Goal: Information Seeking & Learning: Learn about a topic

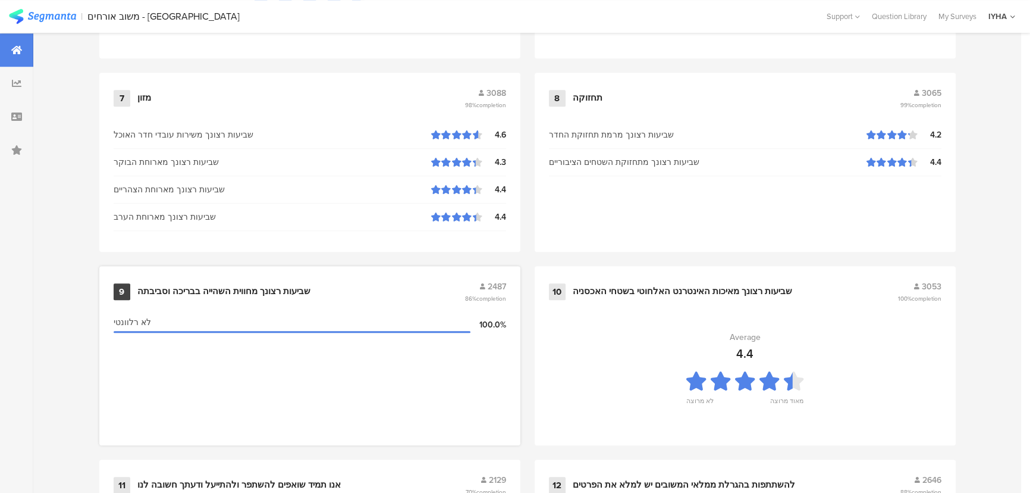
scroll to position [1250, 0]
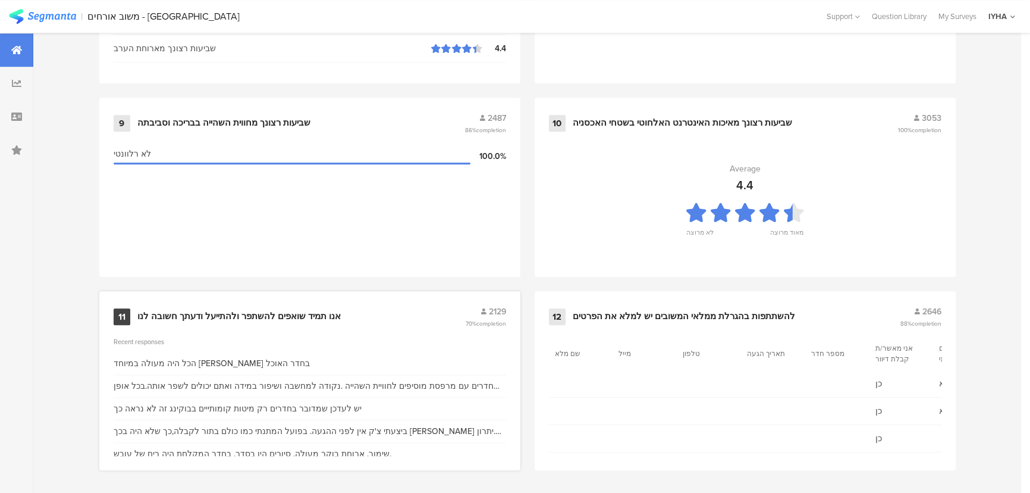
click at [238, 313] on div "אנו תמיד שואפים להשתפר ולהתייעל ודעתך חשובה לנו" at bounding box center [238, 317] width 203 height 12
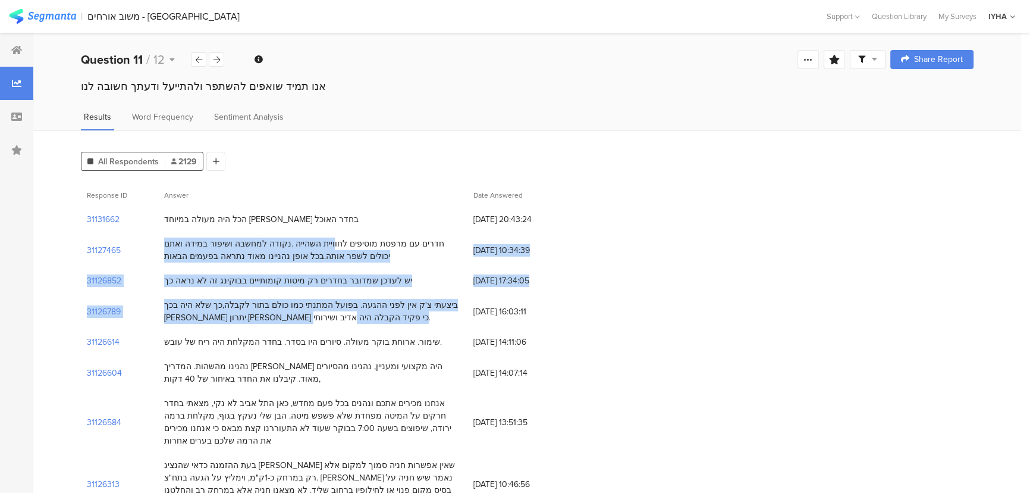
drag, startPoint x: 359, startPoint y: 244, endPoint x: 331, endPoint y: 321, distance: 81.3
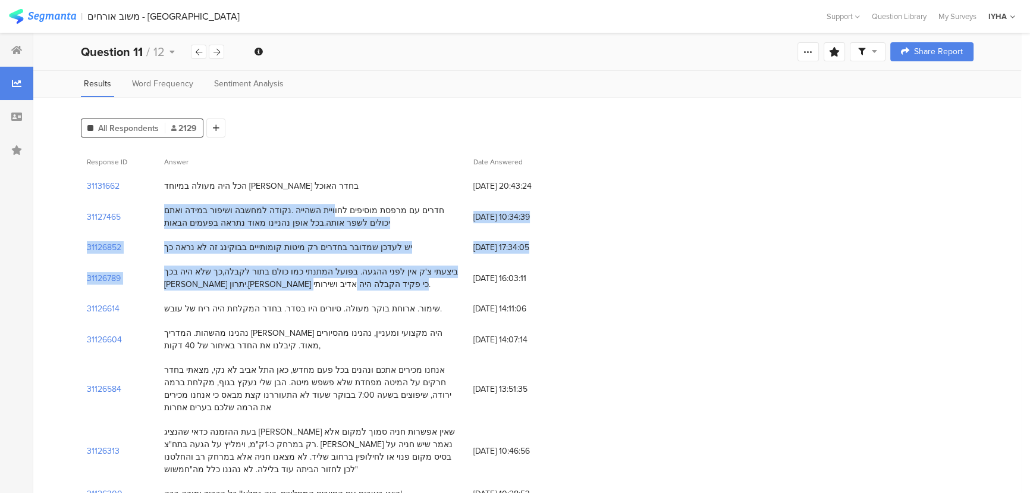
scroll to position [108, 0]
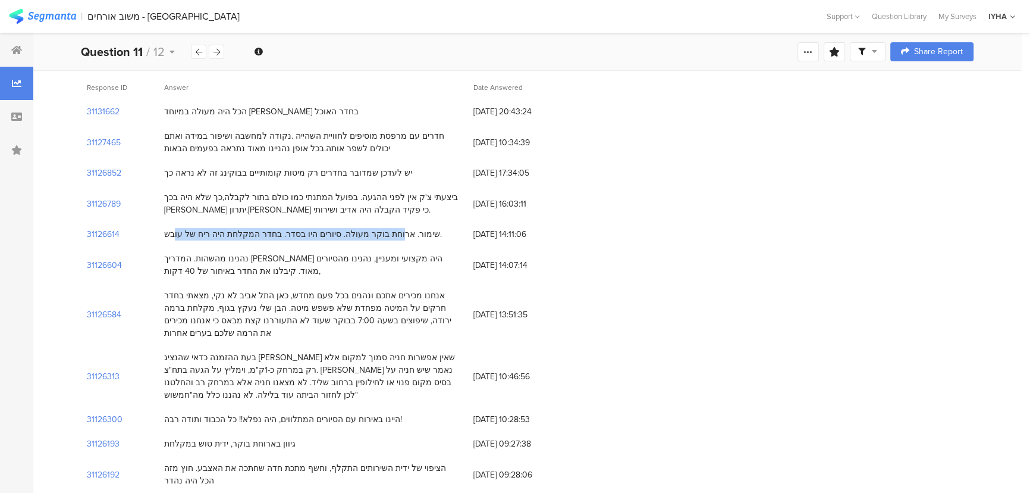
drag, startPoint x: 398, startPoint y: 233, endPoint x: 190, endPoint y: 237, distance: 207.6
click at [190, 237] on div "שימור. ארוחת בוקר מעולה. סיורים היו בסדר. בחדר המקלחת היה ריח של עובש." at bounding box center [303, 234] width 278 height 12
click at [185, 239] on div "שימור. ארוחת בוקר מעולה. סיורים היו בסדר. בחדר המקלחת היה ריח של עובש." at bounding box center [312, 234] width 309 height 24
drag, startPoint x: 177, startPoint y: 233, endPoint x: 565, endPoint y: 285, distance: 390.8
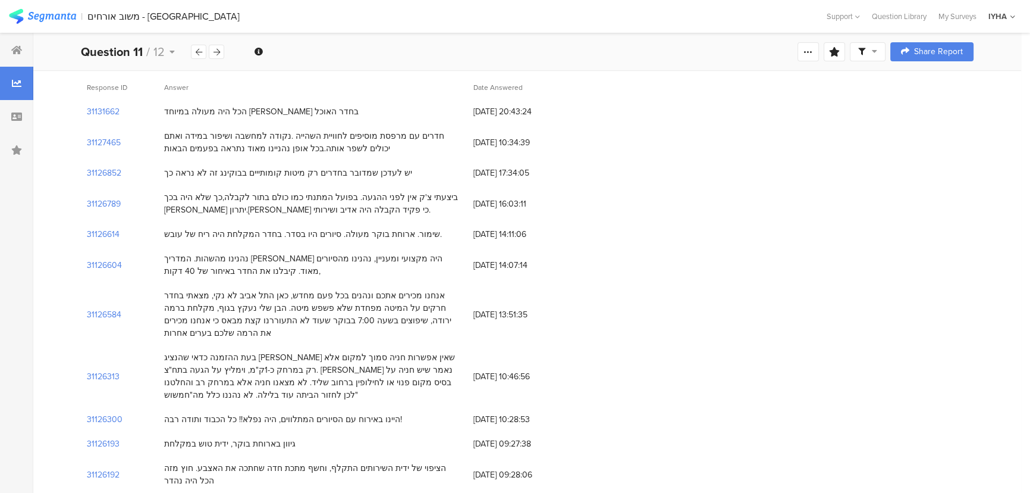
drag, startPoint x: 389, startPoint y: 295, endPoint x: 306, endPoint y: 405, distance: 138.0
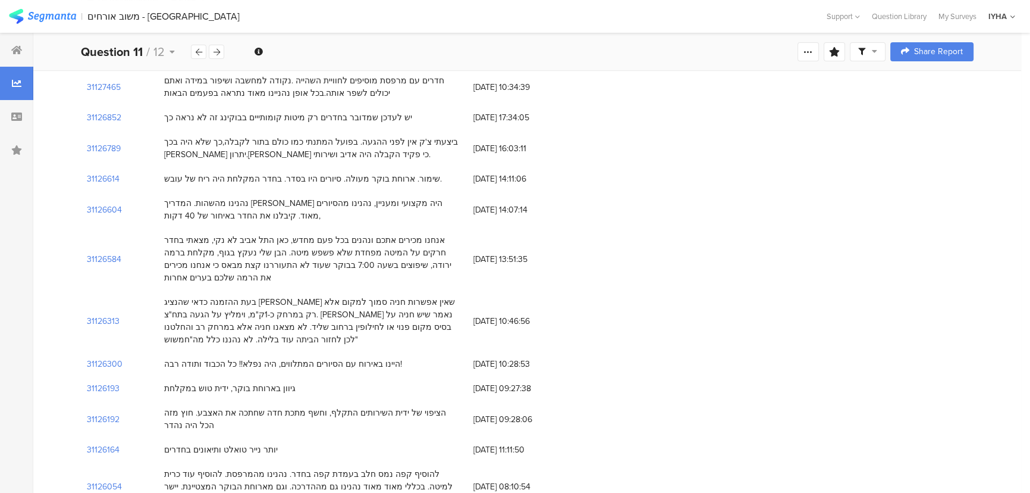
scroll to position [216, 0]
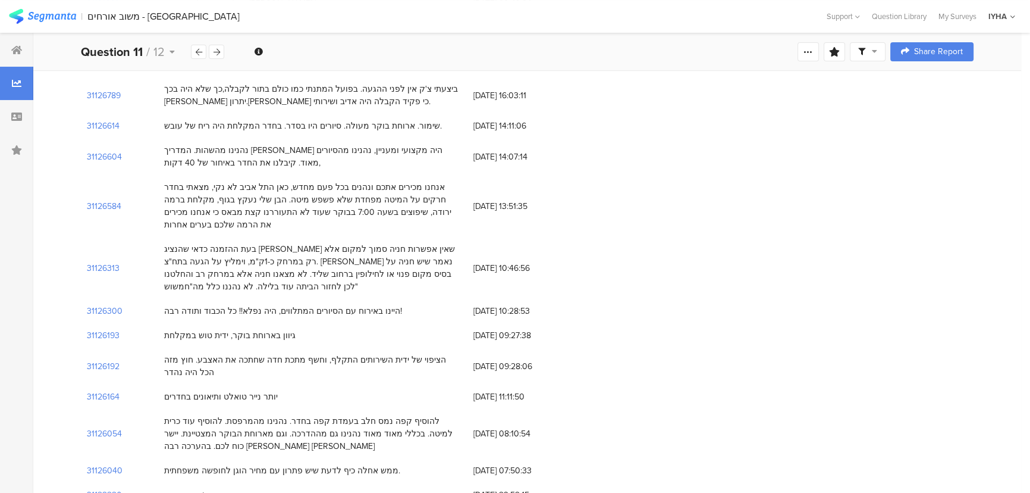
drag, startPoint x: 400, startPoint y: 335, endPoint x: 273, endPoint y: 347, distance: 127.3
click at [273, 353] on div "הציפוי של ידית השירותים התקלף, וחשף מתכת חדה שחתכה את האצבע. חוץ מזה הכל היה נה…" at bounding box center [312, 365] width 297 height 25
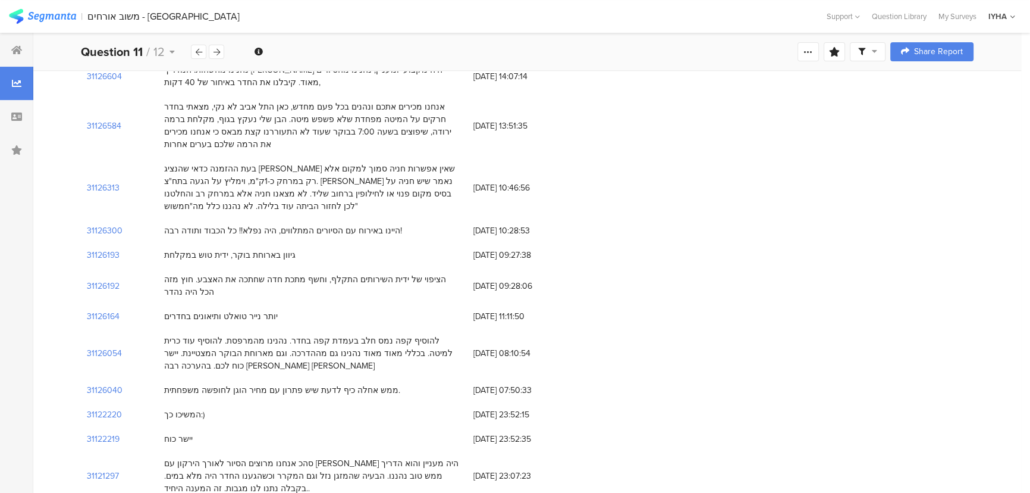
scroll to position [324, 0]
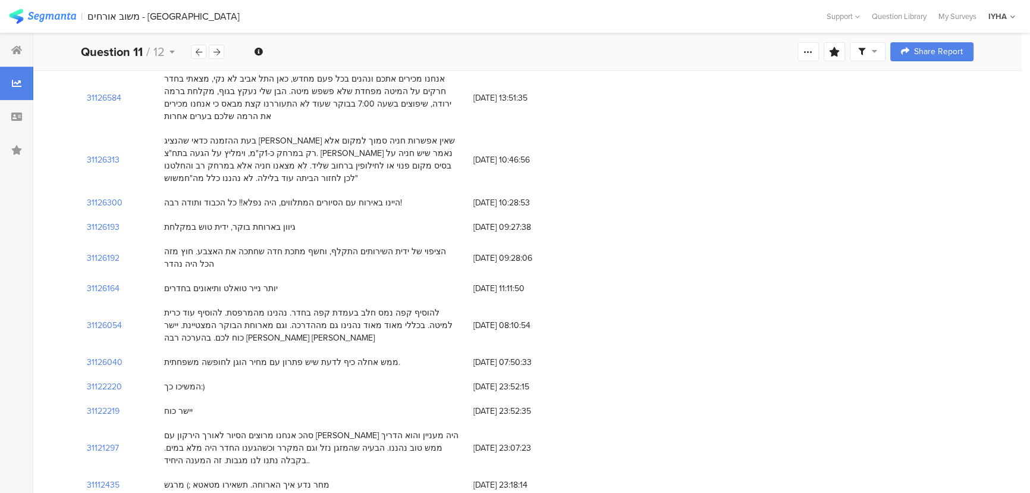
drag, startPoint x: 242, startPoint y: 258, endPoint x: 175, endPoint y: 261, distance: 67.3
click at [175, 282] on div "יותר נייר טואלט ותיאונים בחדרים" at bounding box center [221, 288] width 114 height 12
drag, startPoint x: 429, startPoint y: 284, endPoint x: 218, endPoint y: 432, distance: 257.9
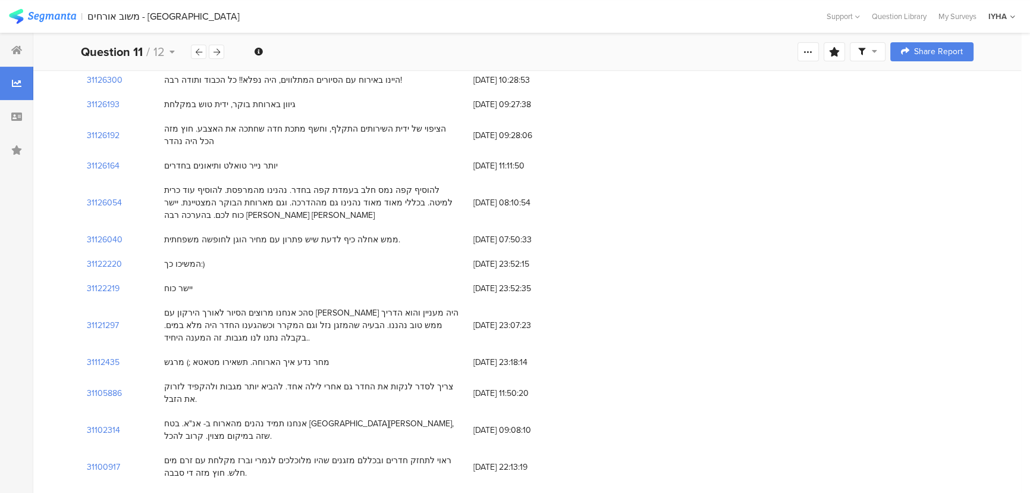
scroll to position [487, 0]
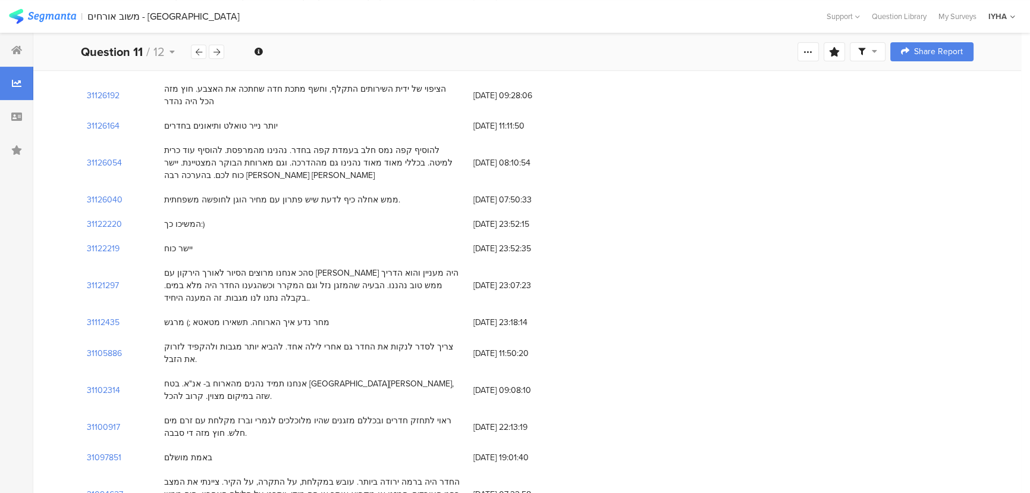
drag, startPoint x: 262, startPoint y: 297, endPoint x: 225, endPoint y: 382, distance: 93.3
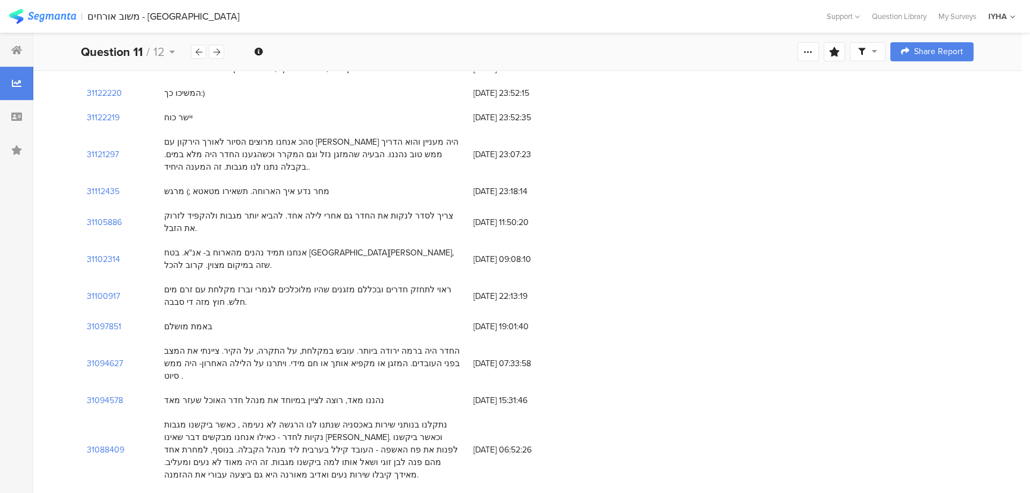
scroll to position [648, 0]
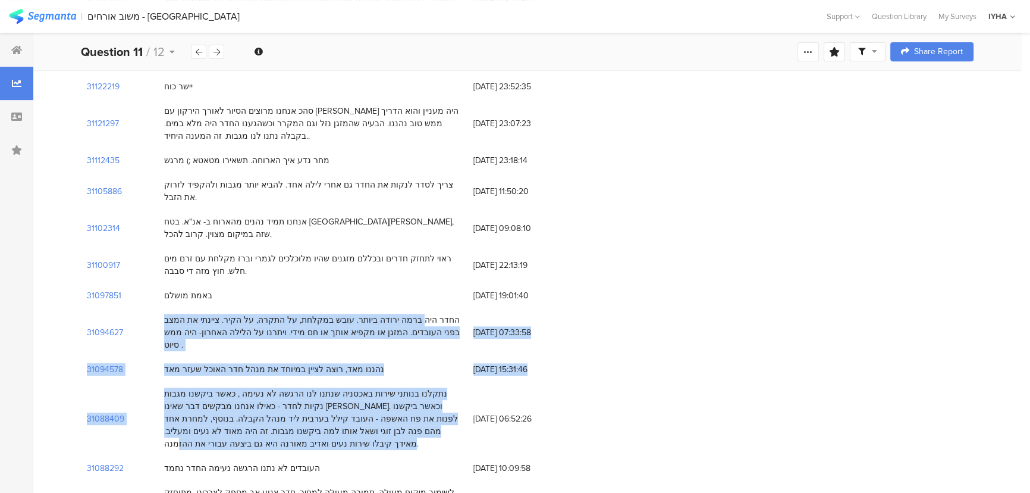
drag, startPoint x: 434, startPoint y: 266, endPoint x: 361, endPoint y: 372, distance: 128.4
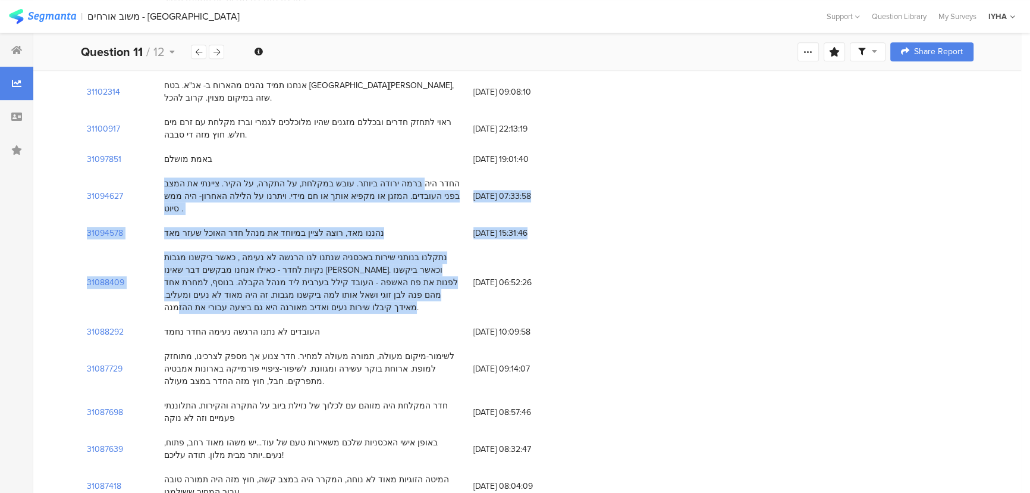
scroll to position [811, 0]
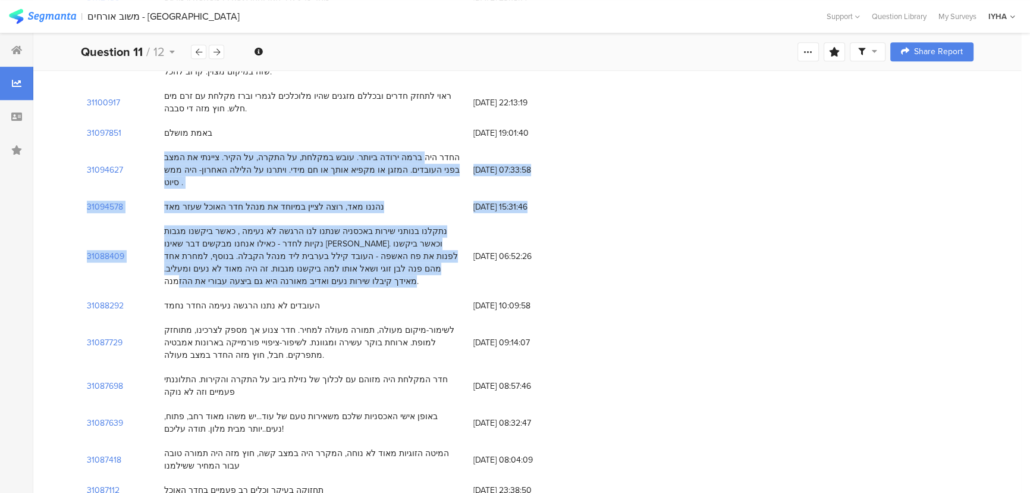
drag, startPoint x: 173, startPoint y: 242, endPoint x: 349, endPoint y: 293, distance: 183.9
drag, startPoint x: 425, startPoint y: 316, endPoint x: 393, endPoint y: 358, distance: 52.6
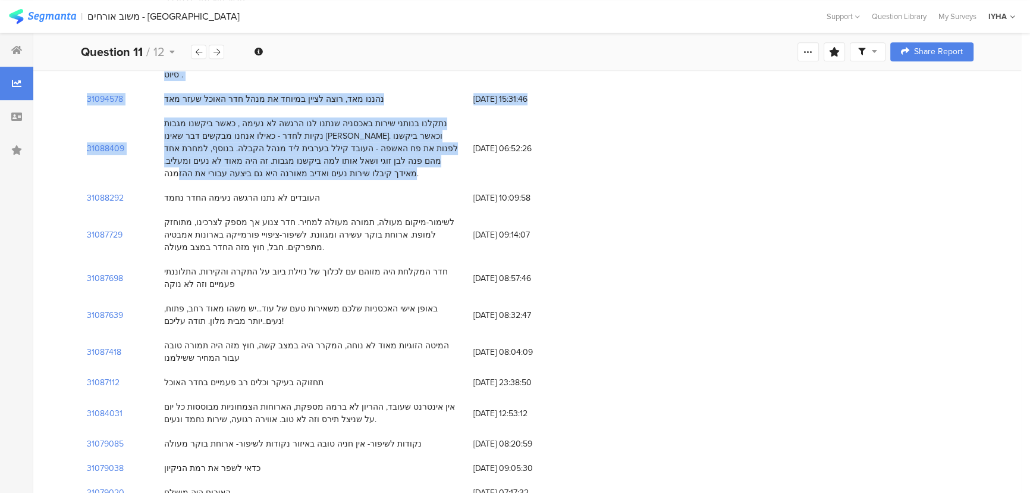
scroll to position [919, 0]
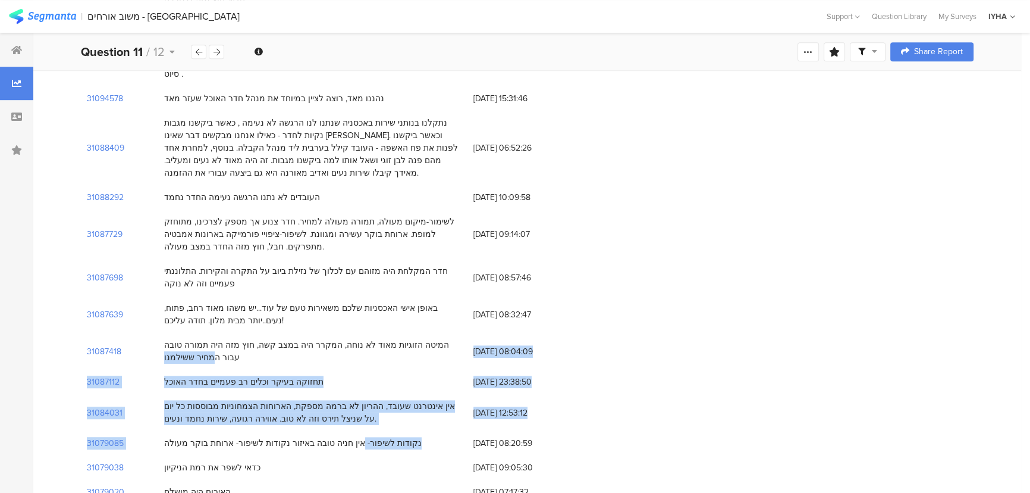
drag, startPoint x: 174, startPoint y: 273, endPoint x: 378, endPoint y: 321, distance: 209.6
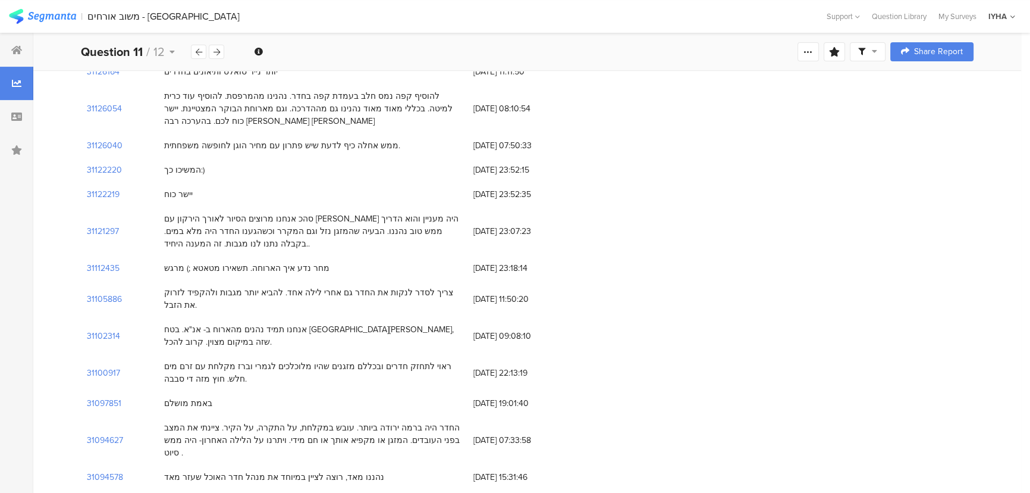
scroll to position [0, 0]
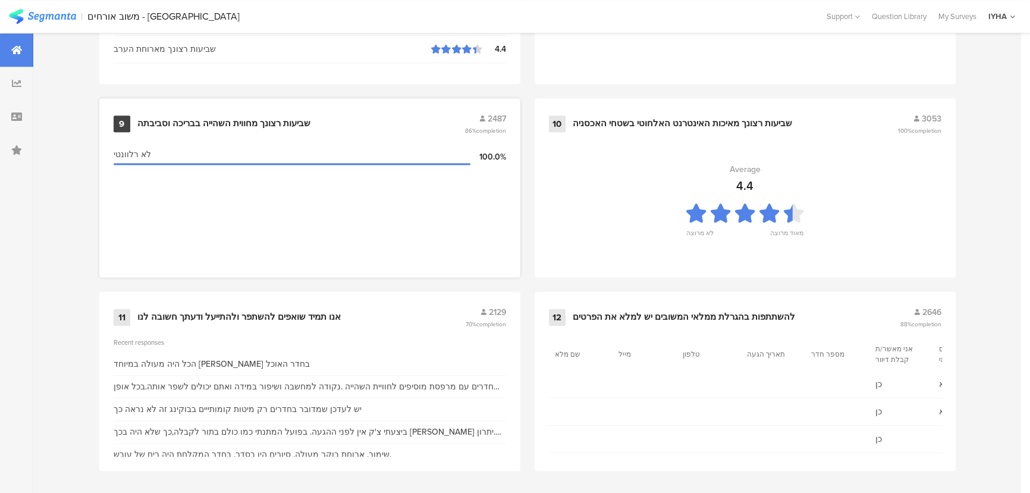
scroll to position [1250, 0]
click at [196, 360] on div "הכל היה מעולה במיוחד גרי וניסים בחדר האוכל" at bounding box center [212, 363] width 196 height 12
